Goal: Communication & Community: Answer question/provide support

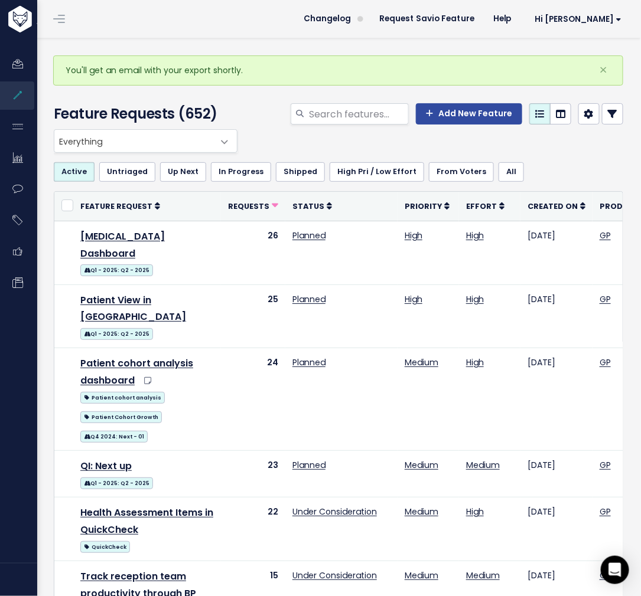
click at [122, 230] on link "[MEDICAL_DATA] Dashboard" at bounding box center [122, 245] width 84 height 31
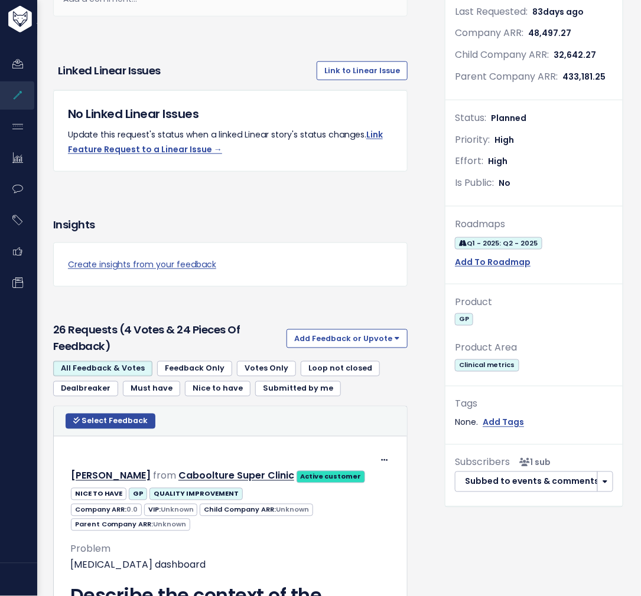
scroll to position [268, 0]
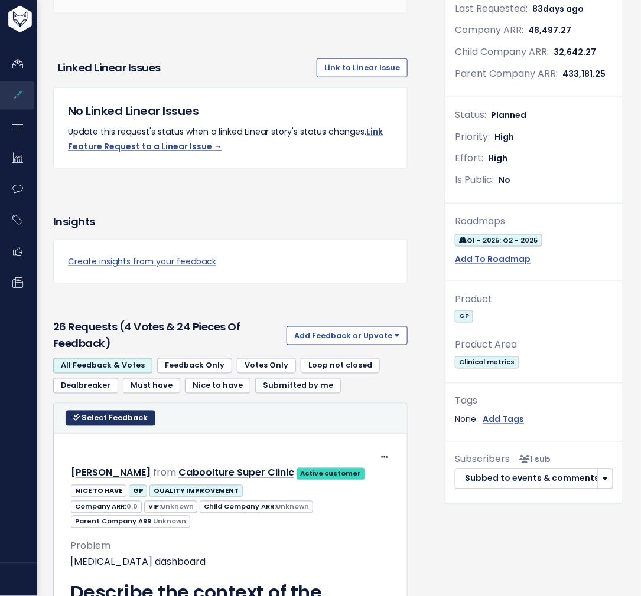
click at [77, 415] on icon at bounding box center [76, 419] width 6 height 8
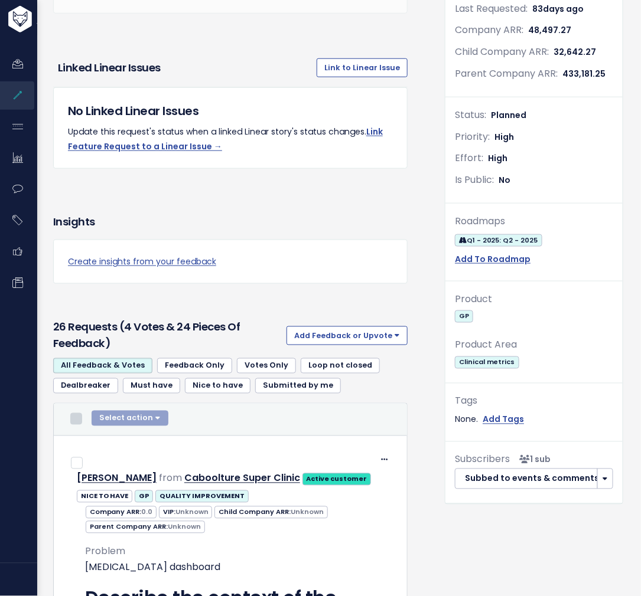
click at [79, 420] on input "checkbox" at bounding box center [76, 419] width 12 height 12
checkbox input "true"
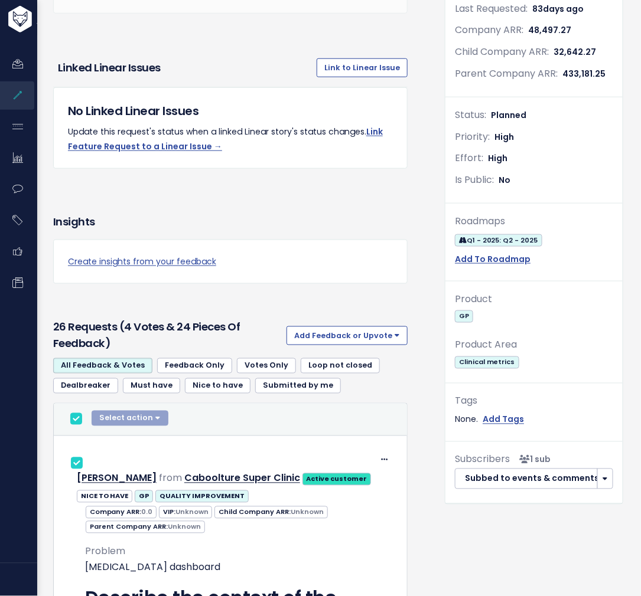
checkbox input "true"
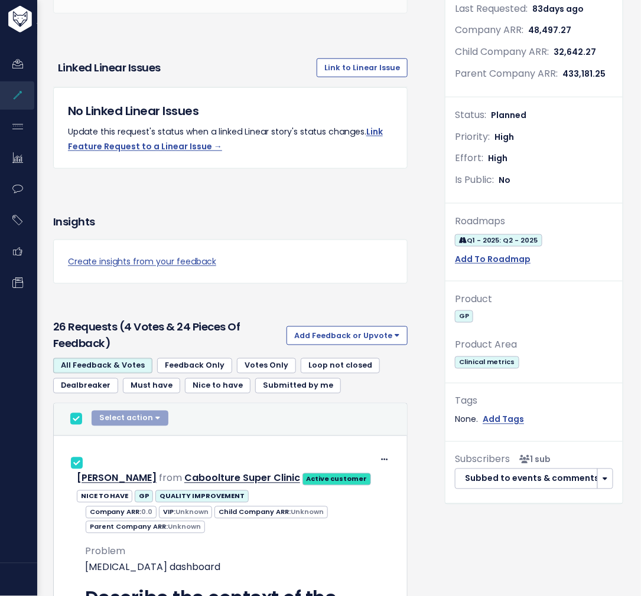
checkbox input "true"
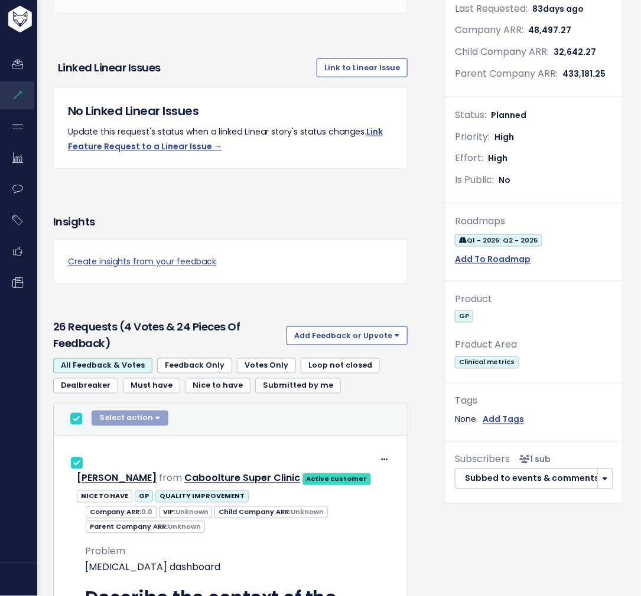
checkbox input "true"
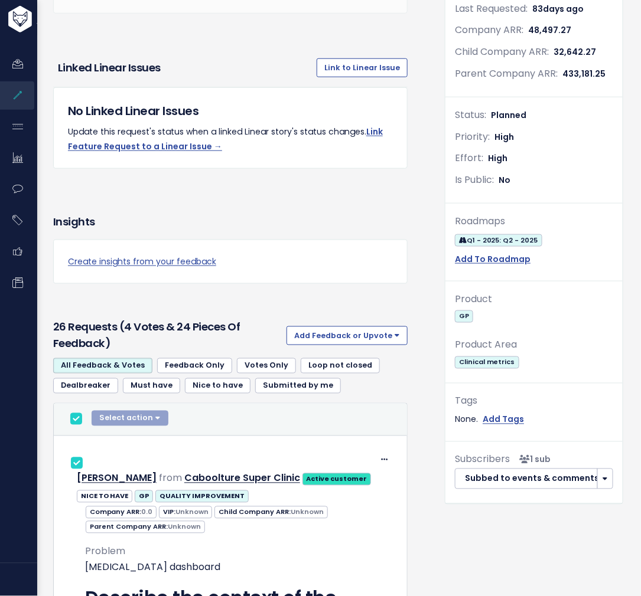
checkbox input "true"
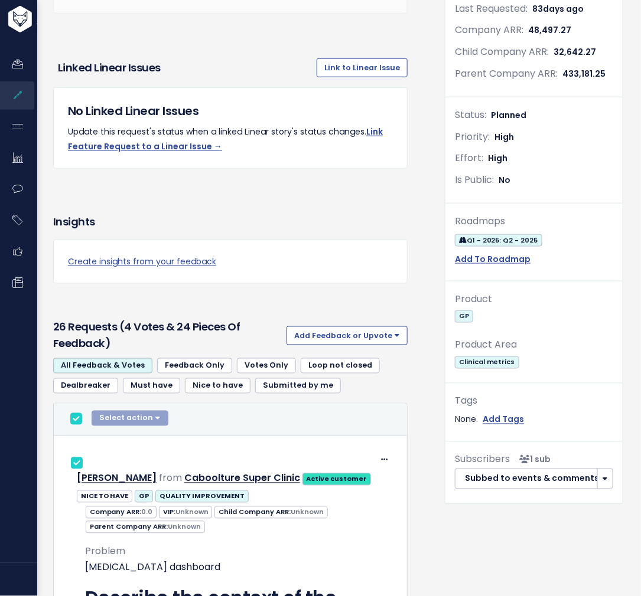
checkbox input "true"
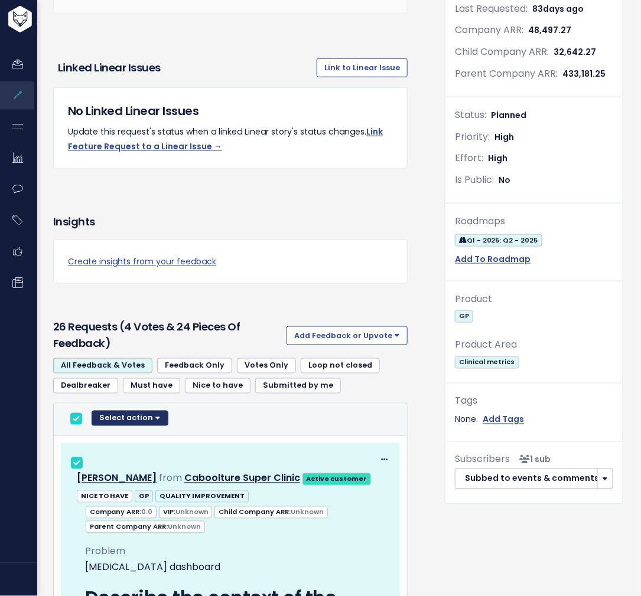
click at [130, 418] on button "Select action" at bounding box center [130, 418] width 77 height 15
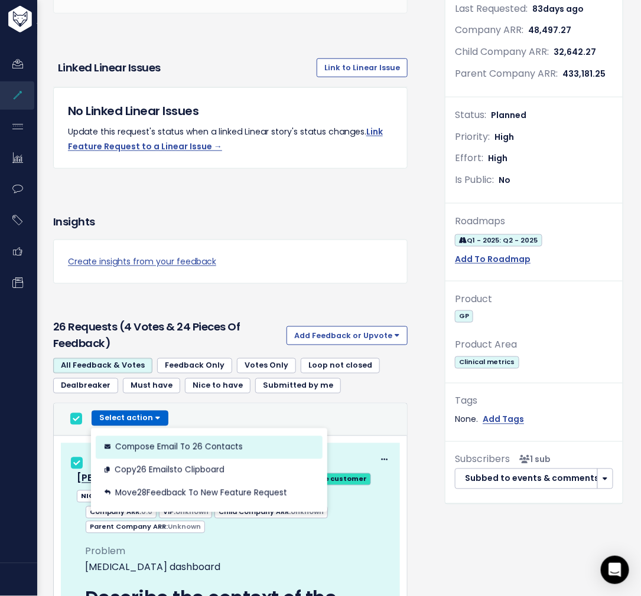
click at [161, 443] on button "Compose Email to 26 Contacts" at bounding box center [209, 447] width 227 height 23
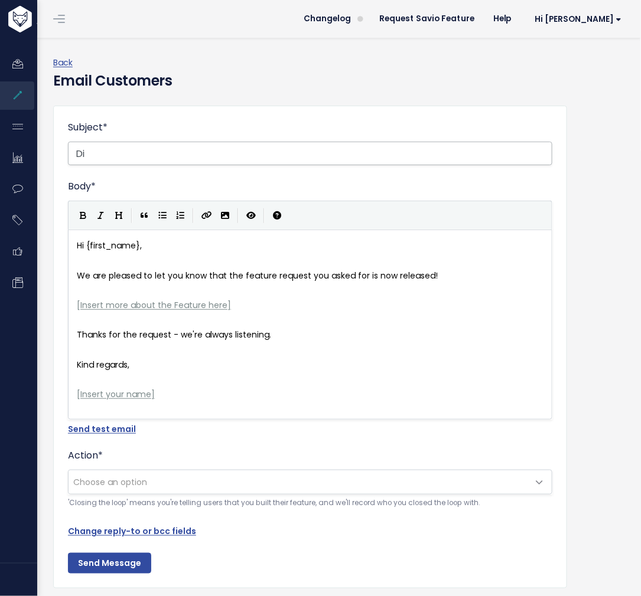
type input "D"
